Goal: Information Seeking & Learning: Learn about a topic

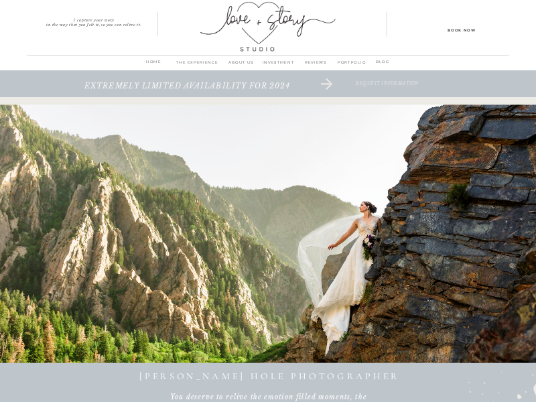
scroll to position [96, 0]
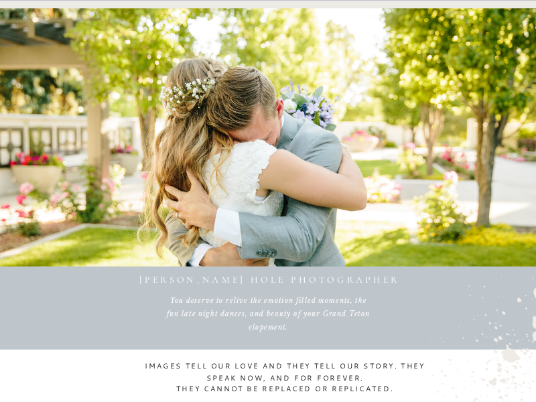
scroll to position [96, 0]
